Goal: Task Accomplishment & Management: Use online tool/utility

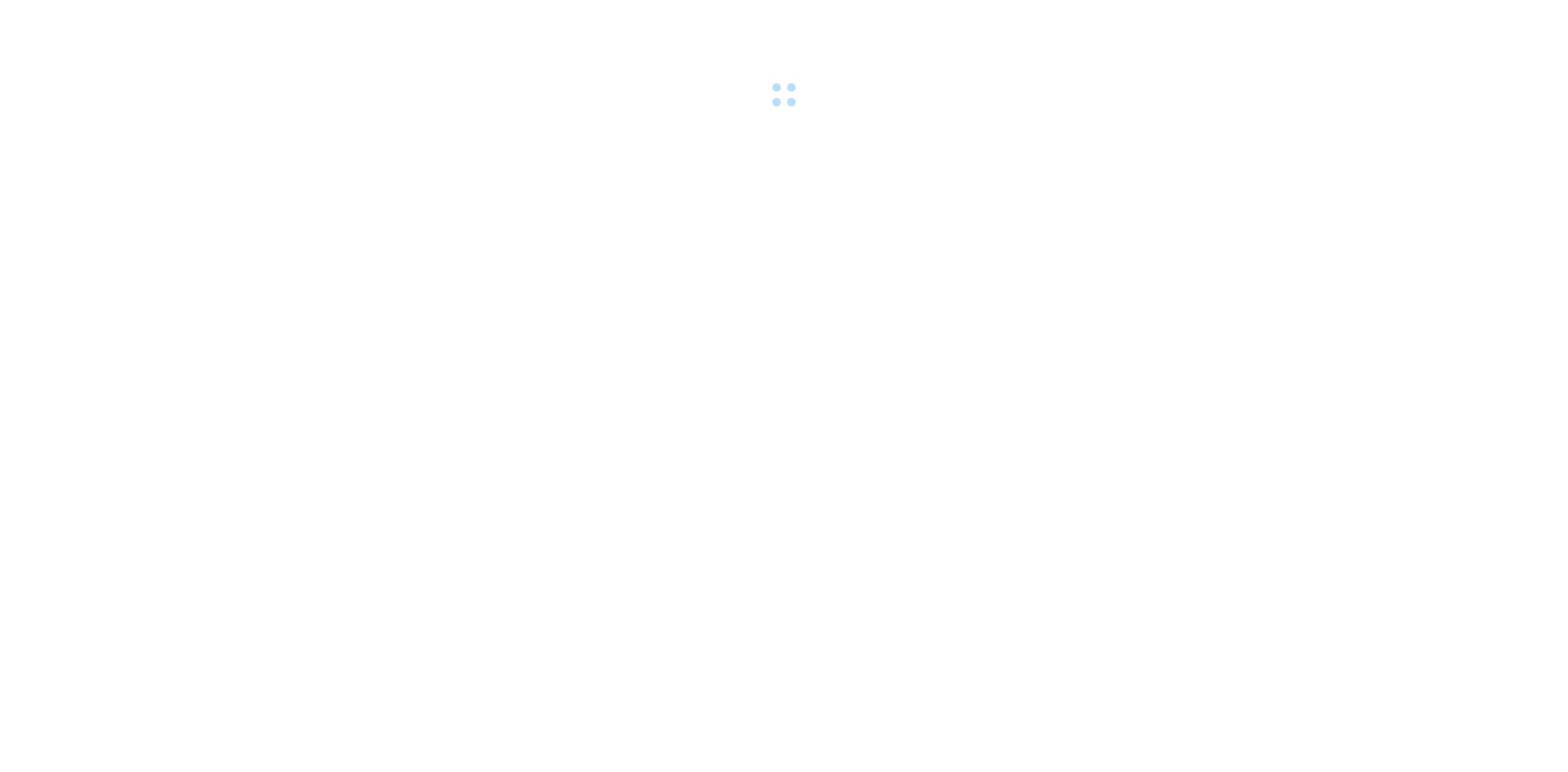
click at [1432, 31] on div at bounding box center [784, 56] width 1568 height 113
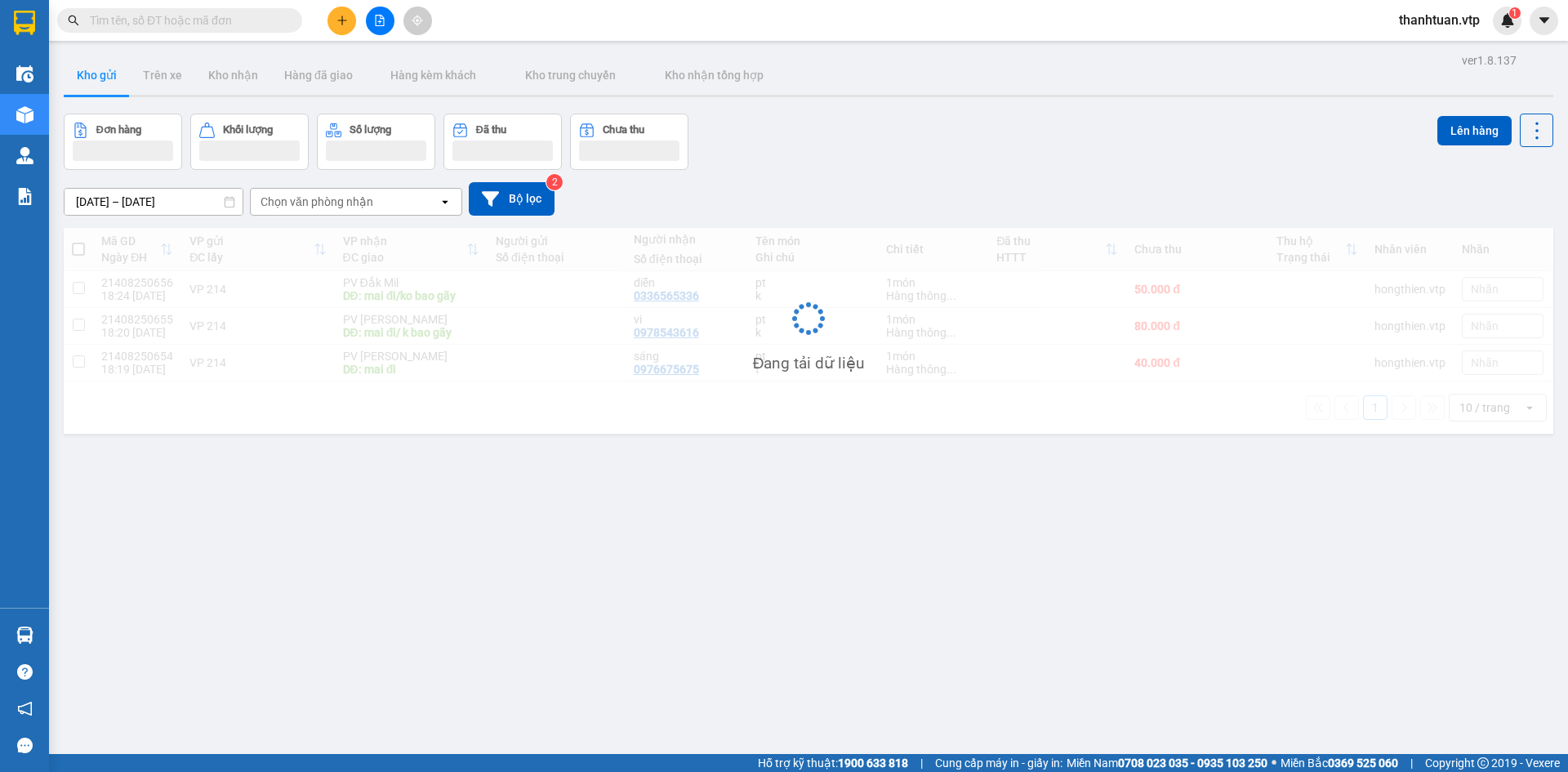
click at [1438, 15] on span "thanhtuan.vtp" at bounding box center [1439, 20] width 107 height 21
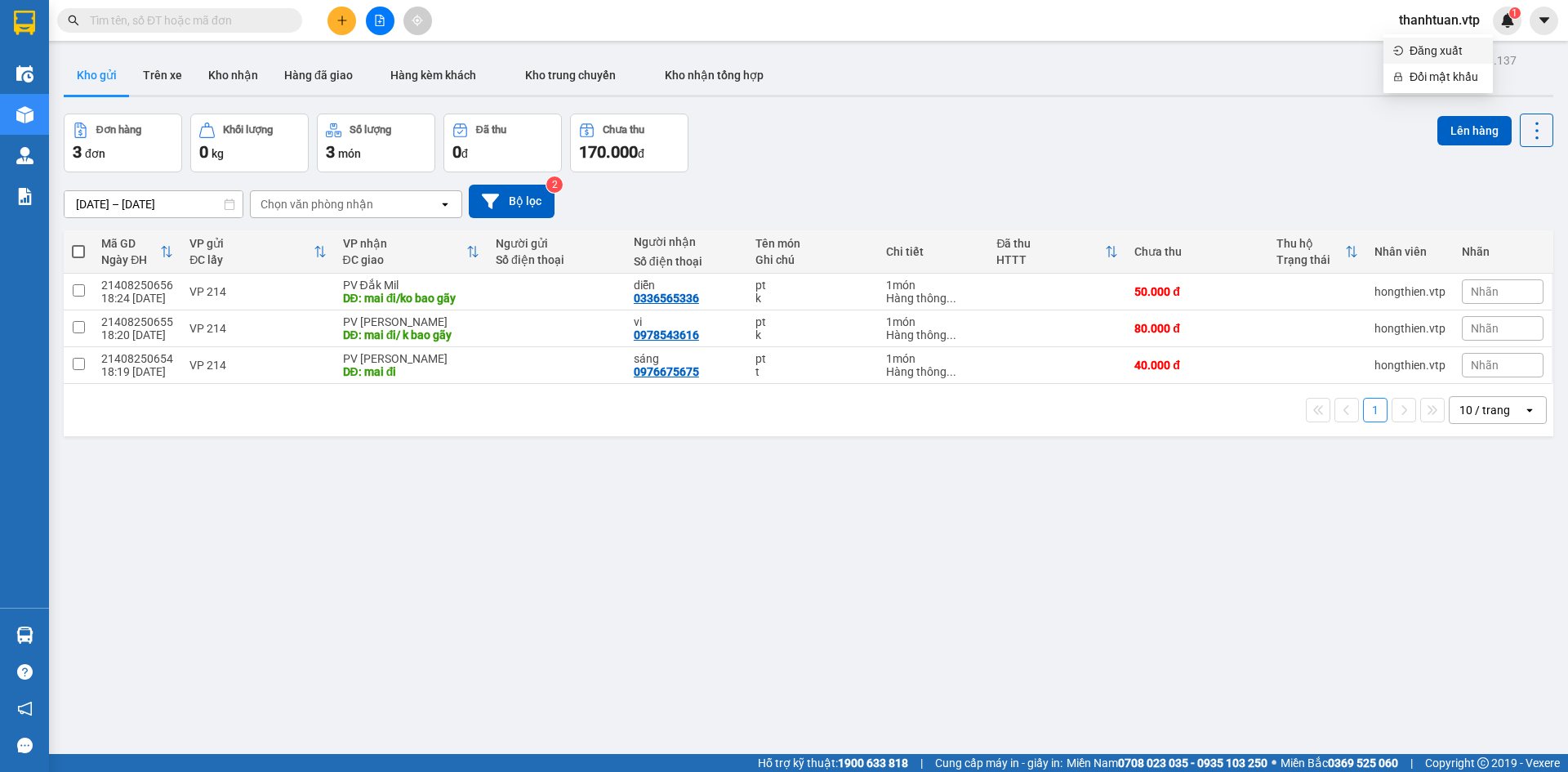
click at [1433, 47] on span "Đăng xuất" at bounding box center [1446, 50] width 73 height 18
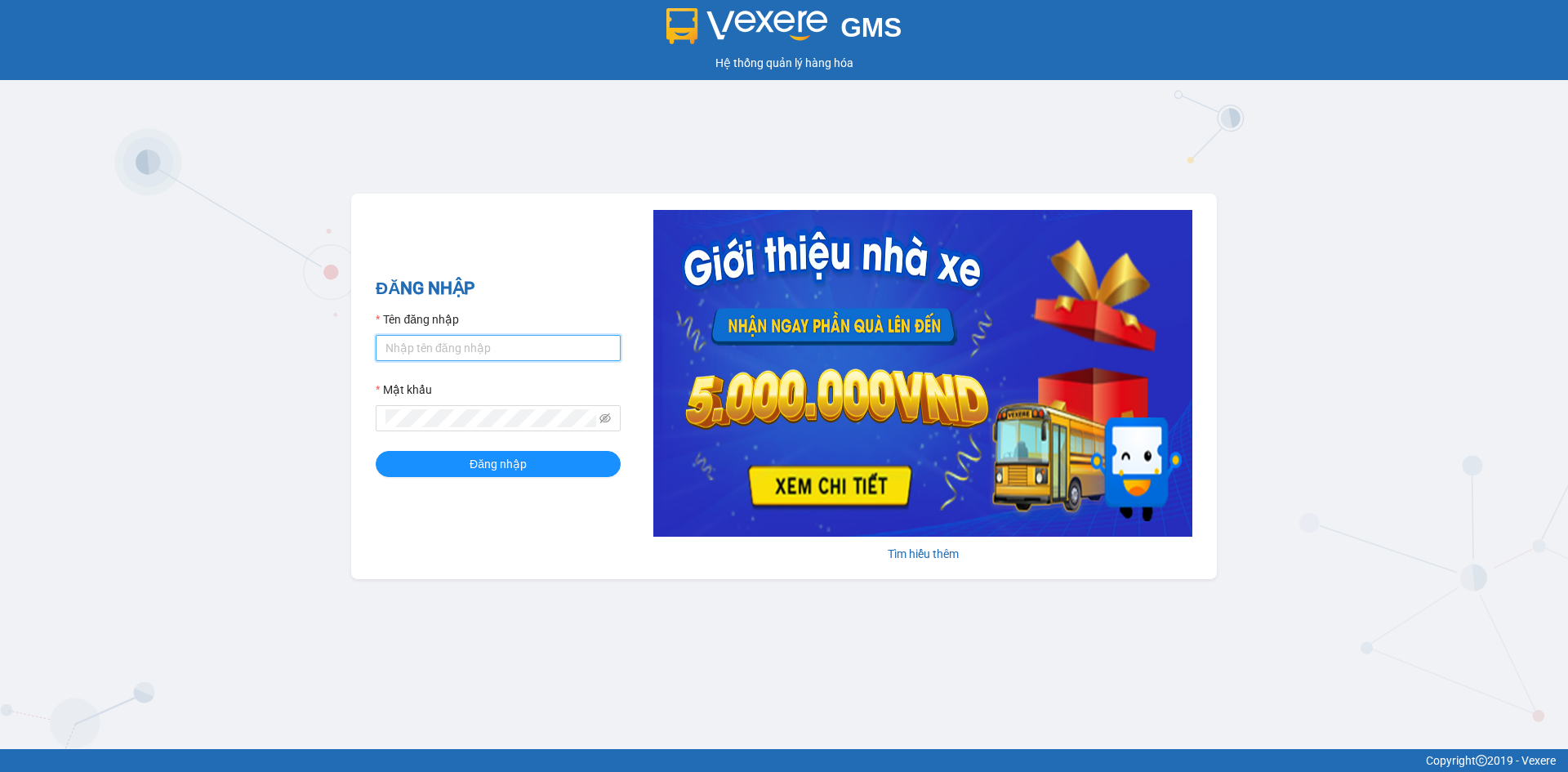
click at [517, 355] on input "Tên đăng nhập" at bounding box center [498, 348] width 245 height 27
type input "congphat.vtp"
click at [376, 451] on button "Đăng nhập" at bounding box center [498, 464] width 245 height 27
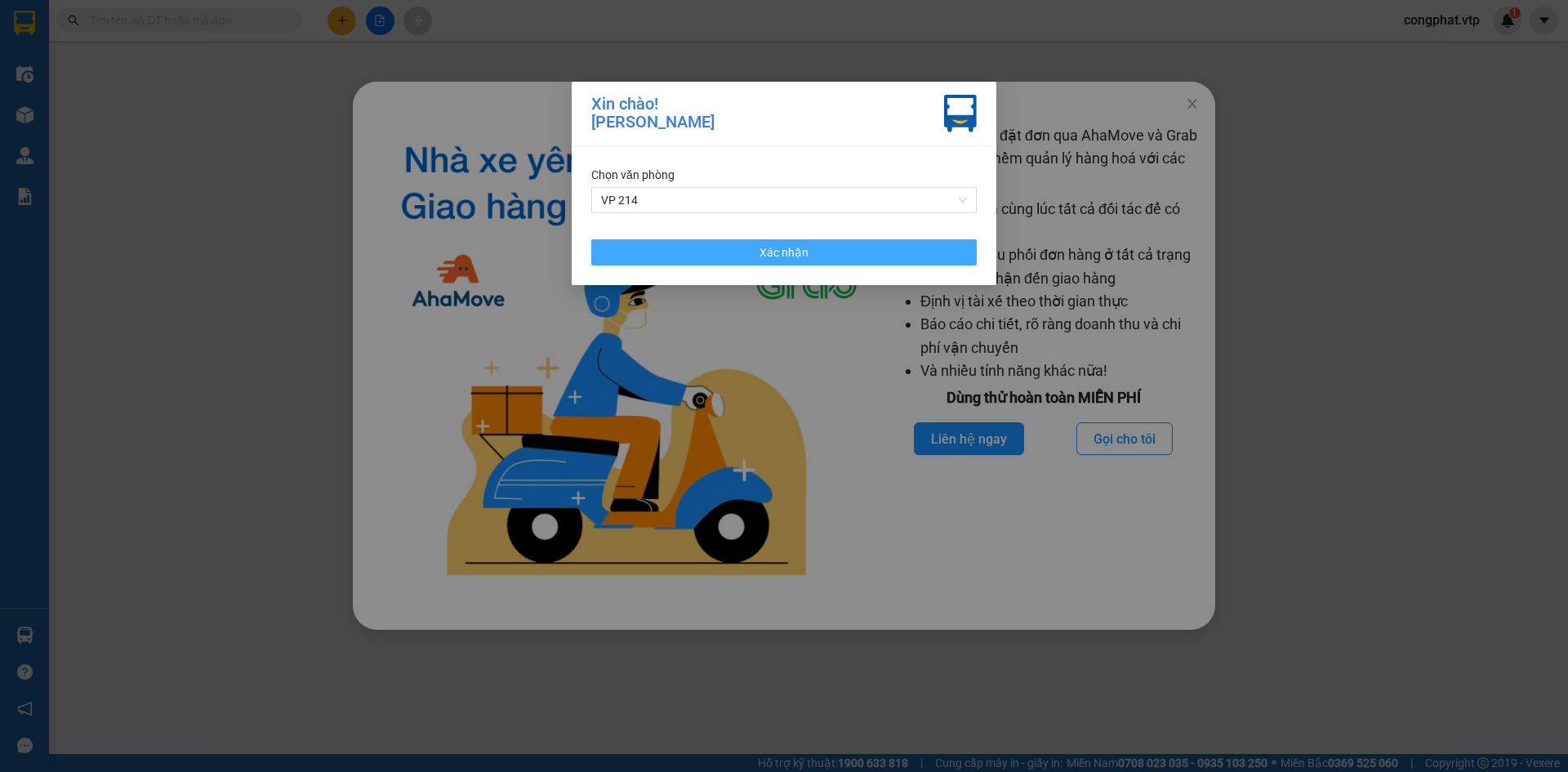
click at [785, 254] on span "Xác nhận" at bounding box center [784, 252] width 49 height 18
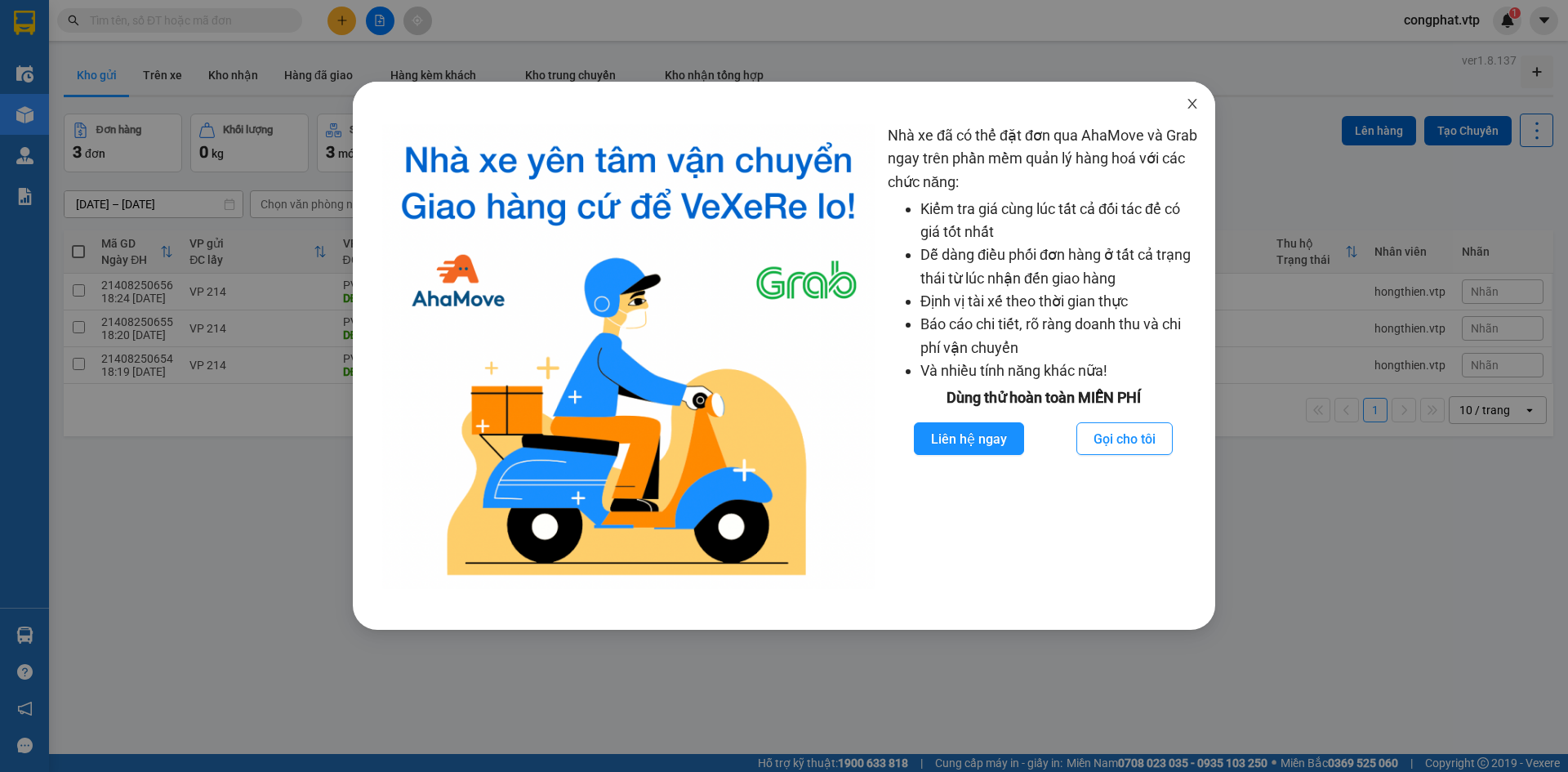
click at [1204, 99] on span "Close" at bounding box center [1192, 104] width 46 height 46
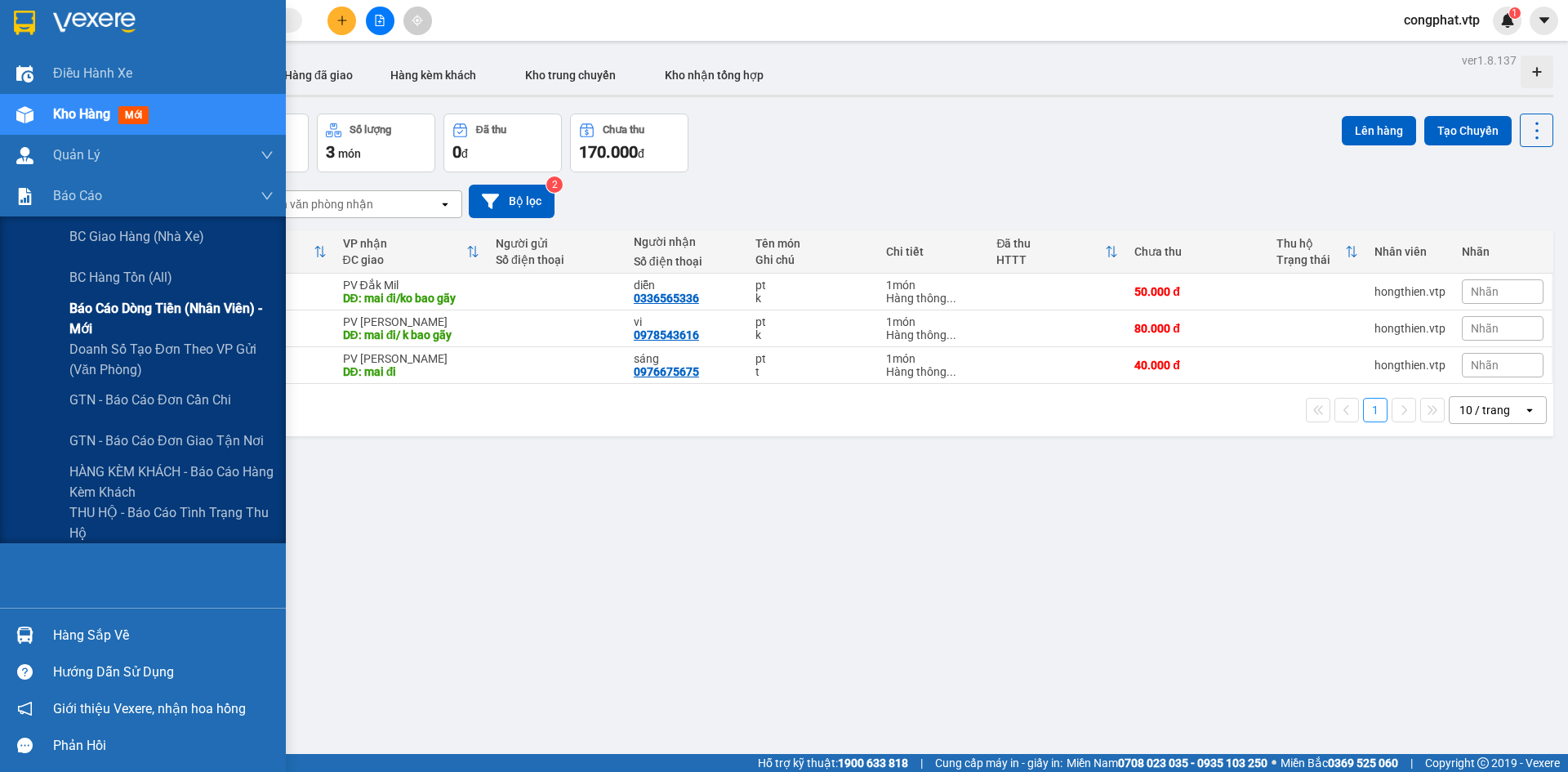
click at [140, 315] on span "Báo cáo dòng tiền (nhân viên) - mới" at bounding box center [171, 318] width 204 height 41
